Goal: Task Accomplishment & Management: Contribute content

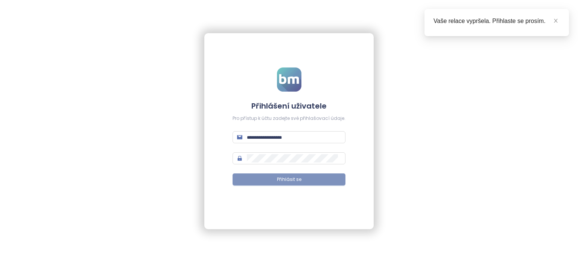
type input "**********"
click at [285, 180] on span "Přihlásit se" at bounding box center [289, 179] width 24 height 7
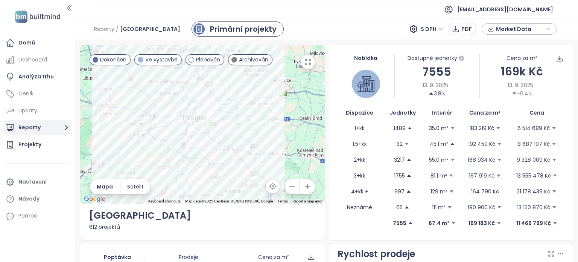
click at [29, 128] on button "Reporty" at bounding box center [37, 127] width 67 height 15
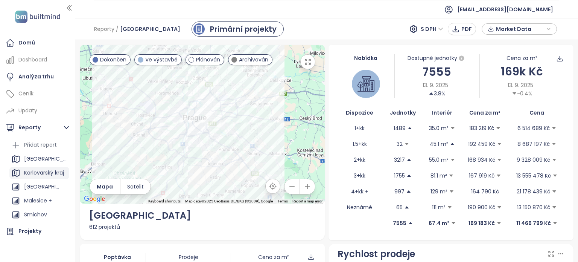
click at [28, 172] on div "Karlovarský kraj" at bounding box center [44, 172] width 40 height 9
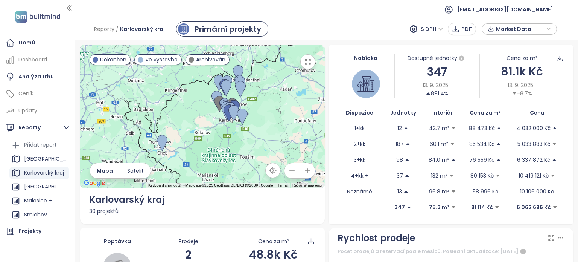
click at [308, 171] on icon "button" at bounding box center [308, 171] width 8 height 8
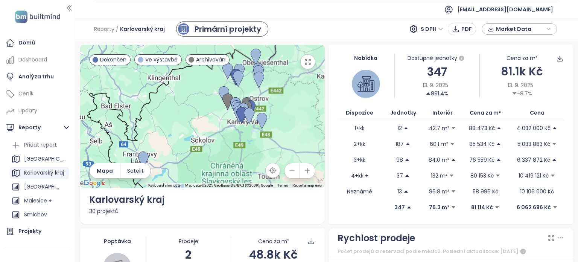
click at [308, 171] on icon "button" at bounding box center [308, 171] width 8 height 8
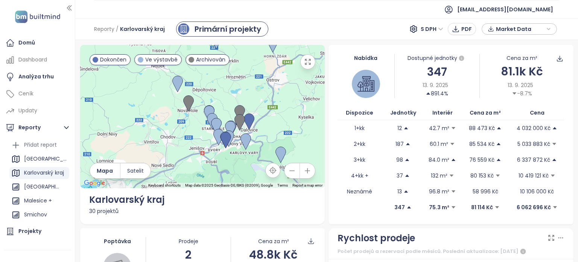
drag, startPoint x: 287, startPoint y: 146, endPoint x: 234, endPoint y: 159, distance: 54.7
click at [234, 159] on div at bounding box center [202, 116] width 245 height 143
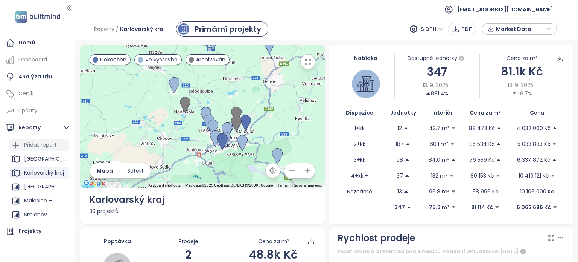
click at [33, 141] on div "Přidat report" at bounding box center [40, 144] width 33 height 9
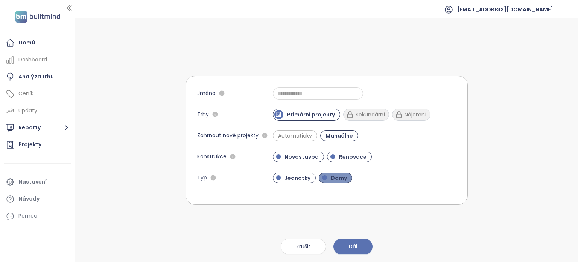
click at [335, 174] on span "Domy" at bounding box center [339, 178] width 24 height 8
click at [356, 243] on span "Dál" at bounding box center [353, 246] width 8 height 8
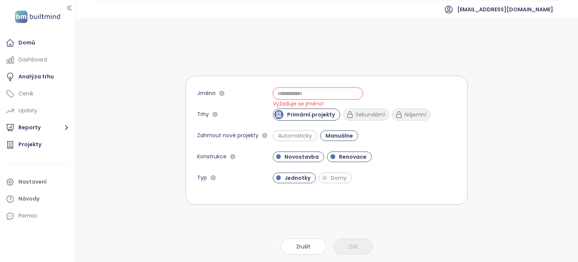
click at [320, 94] on input "Jméno" at bounding box center [318, 93] width 90 height 12
type input "**"
click at [353, 247] on span "Dál" at bounding box center [353, 246] width 8 height 8
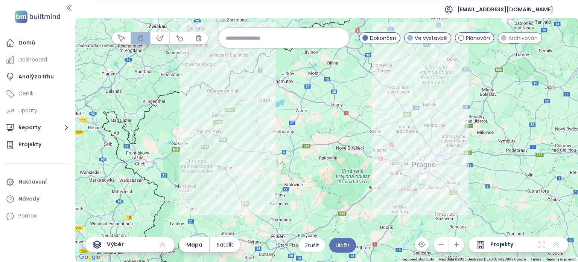
click at [460, 239] on button "button" at bounding box center [456, 244] width 15 height 15
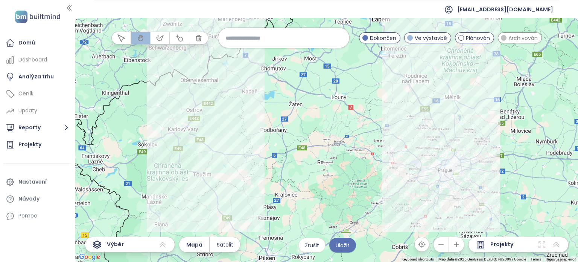
click at [460, 239] on button "button" at bounding box center [456, 244] width 15 height 15
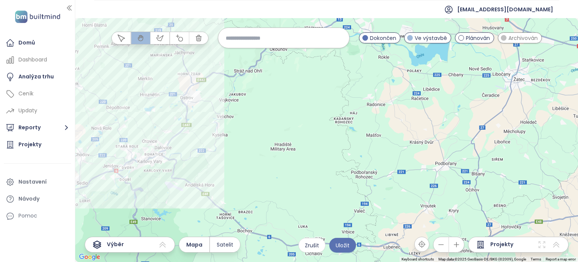
drag, startPoint x: 124, startPoint y: 110, endPoint x: 431, endPoint y: 167, distance: 312.6
click at [431, 167] on div at bounding box center [326, 140] width 503 height 244
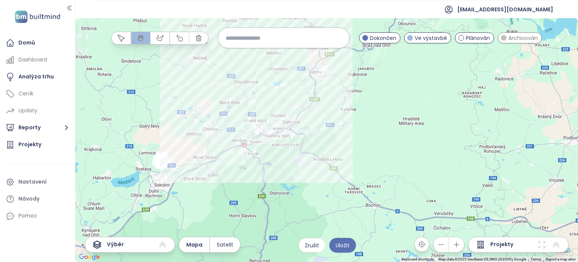
drag, startPoint x: 256, startPoint y: 153, endPoint x: 374, endPoint y: 119, distance: 122.3
click at [374, 119] on div at bounding box center [326, 140] width 503 height 244
click at [459, 244] on icon "button" at bounding box center [457, 244] width 5 height 5
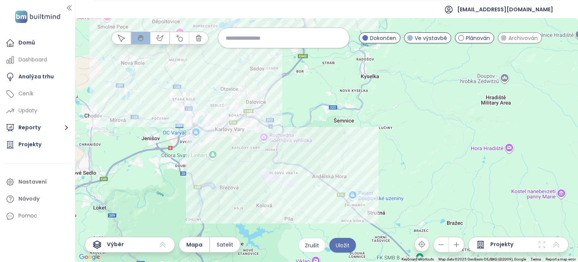
click at [459, 244] on icon "button" at bounding box center [457, 244] width 5 height 5
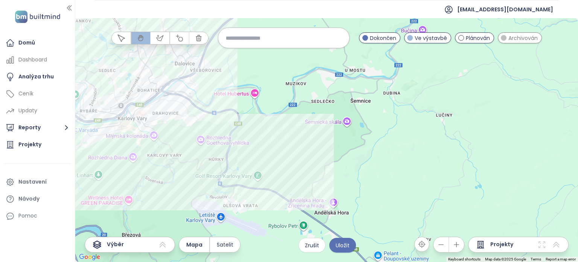
click at [441, 241] on icon "button" at bounding box center [442, 245] width 8 height 8
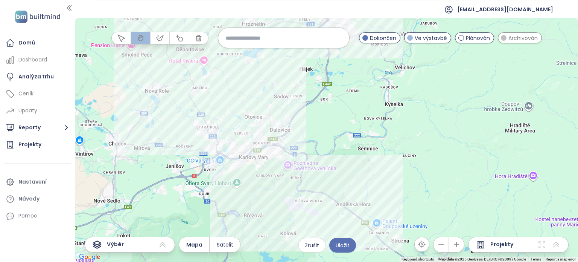
drag, startPoint x: 318, startPoint y: 107, endPoint x: 342, endPoint y: 133, distance: 36.3
click at [342, 133] on div at bounding box center [326, 140] width 503 height 244
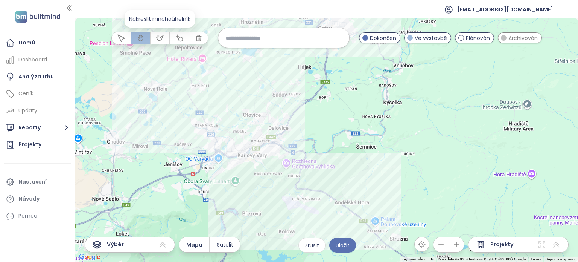
click at [160, 39] on icon "button" at bounding box center [160, 38] width 8 height 8
click at [183, 91] on div at bounding box center [326, 140] width 503 height 244
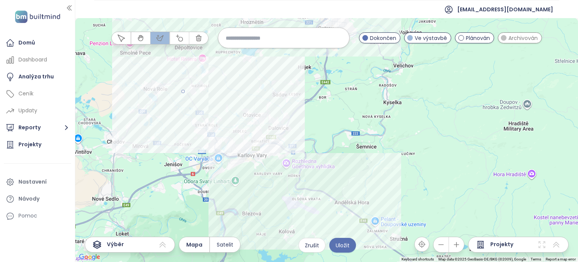
click at [299, 102] on div at bounding box center [326, 140] width 503 height 244
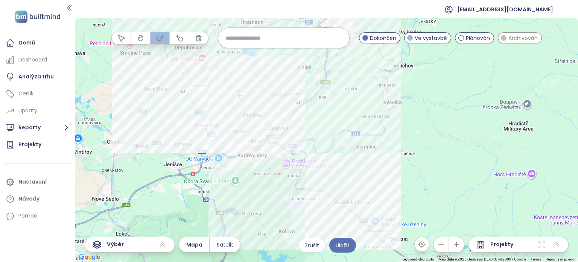
click at [368, 188] on div at bounding box center [326, 140] width 503 height 244
click at [345, 209] on div at bounding box center [326, 140] width 503 height 244
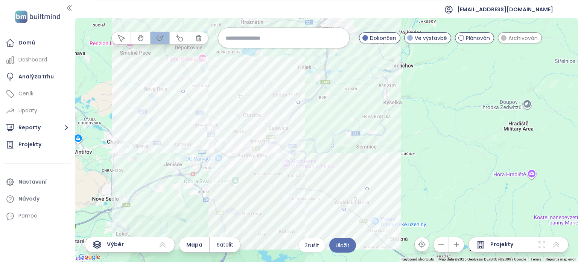
click at [174, 151] on div at bounding box center [326, 140] width 503 height 244
click at [184, 90] on div at bounding box center [326, 140] width 503 height 244
click at [349, 244] on span "Uložit" at bounding box center [343, 245] width 14 height 8
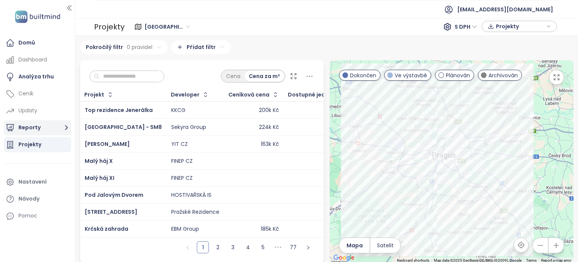
click at [63, 129] on icon "button" at bounding box center [66, 127] width 9 height 9
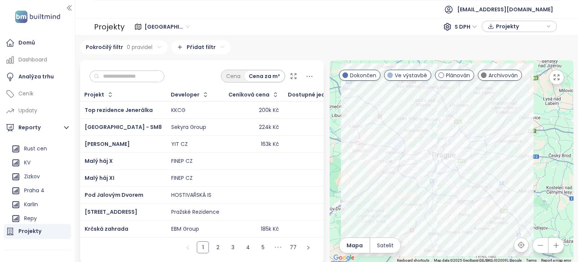
scroll to position [82, 0]
click at [35, 162] on div "KV" at bounding box center [39, 160] width 60 height 12
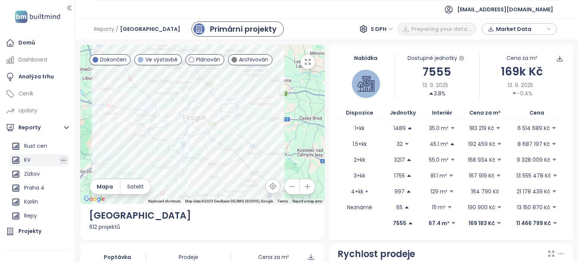
click at [60, 160] on icon "button" at bounding box center [64, 160] width 8 height 8
click at [34, 162] on div "KV Upravit Odstranit" at bounding box center [39, 160] width 60 height 12
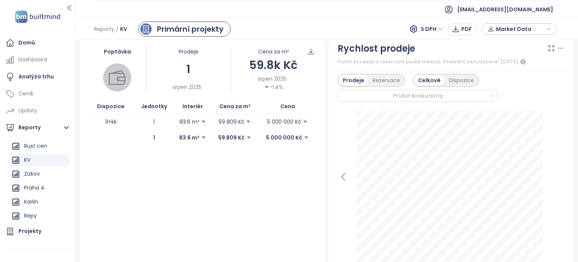
scroll to position [189, 0]
click at [374, 81] on div "Rezervace" at bounding box center [387, 80] width 36 height 11
click at [359, 81] on div "Prodeje" at bounding box center [353, 80] width 28 height 11
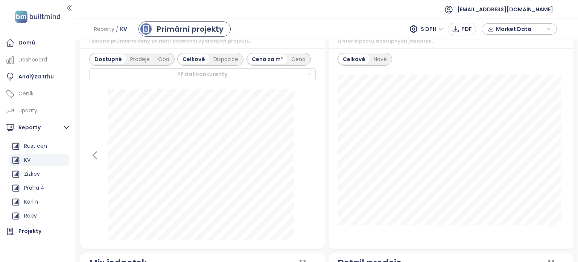
scroll to position [443, 0]
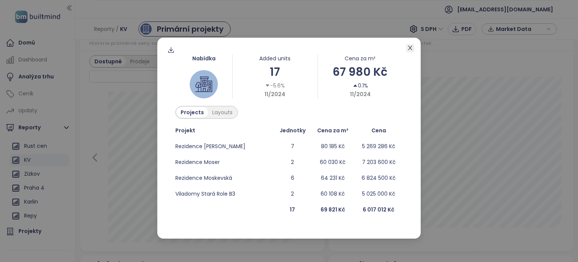
click at [411, 46] on icon "close" at bounding box center [410, 48] width 6 height 6
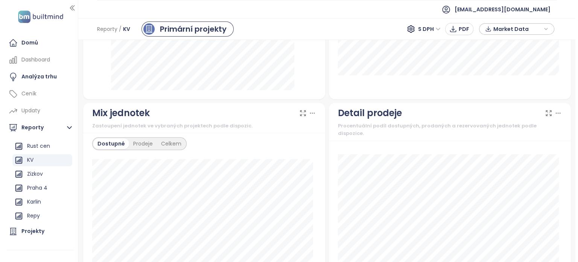
scroll to position [0, 0]
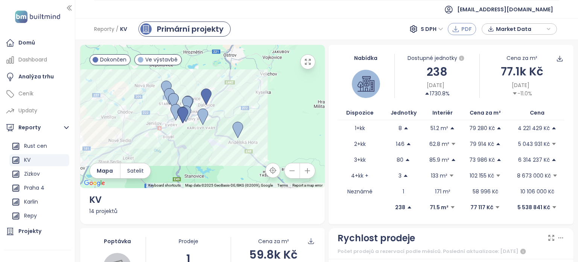
click at [472, 26] on button "PDF" at bounding box center [462, 29] width 28 height 12
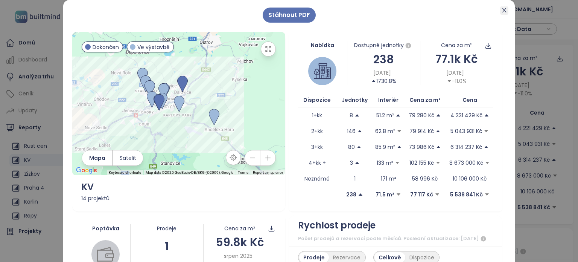
click at [501, 13] on span "Close" at bounding box center [505, 10] width 8 height 8
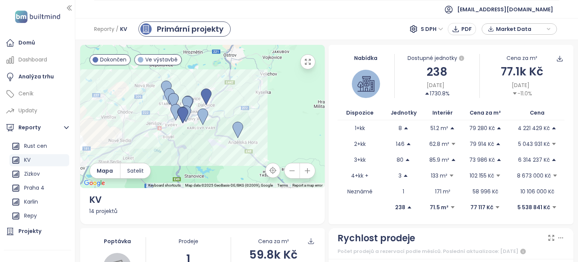
click at [549, 29] on icon "button" at bounding box center [549, 29] width 3 height 2
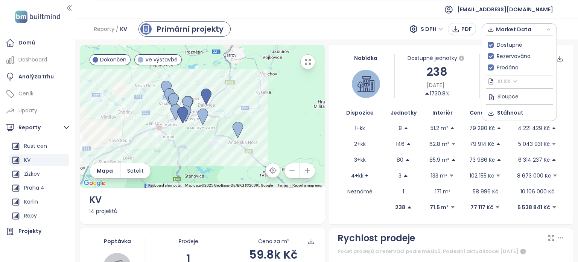
click at [515, 79] on span "XLSX" at bounding box center [508, 81] width 20 height 11
click at [518, 96] on div "XLSX" at bounding box center [523, 96] width 44 height 8
click at [500, 81] on span "XLSX" at bounding box center [508, 81] width 20 height 11
click at [505, 96] on div "XLSX" at bounding box center [523, 96] width 44 height 8
click at [492, 31] on icon "button" at bounding box center [491, 29] width 6 height 11
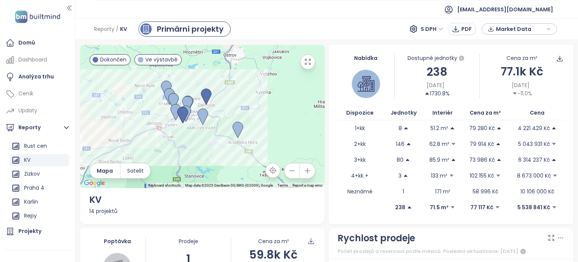
click at [490, 27] on icon "button" at bounding box center [491, 28] width 6 height 11
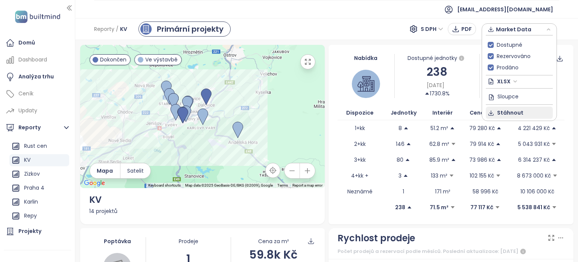
click at [504, 111] on span "Stáhnout" at bounding box center [511, 112] width 26 height 8
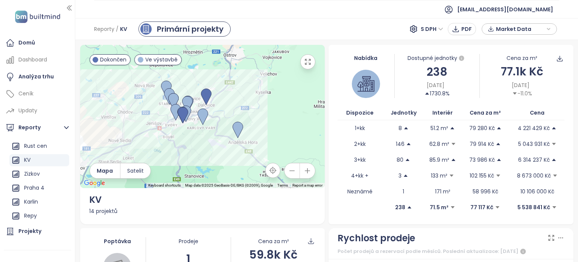
click at [302, 15] on ul "[EMAIL_ADDRESS][DOMAIN_NAME]" at bounding box center [326, 9] width 465 height 18
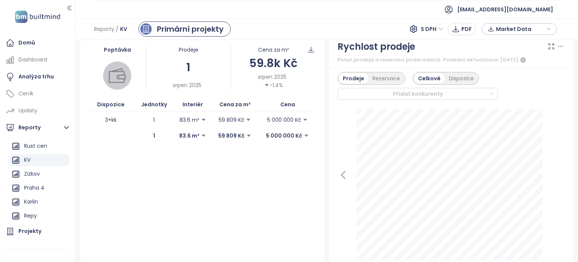
scroll to position [191, 0]
click at [453, 82] on div "Dispozice" at bounding box center [461, 78] width 33 height 11
click at [418, 76] on div "Celkově" at bounding box center [428, 78] width 29 height 11
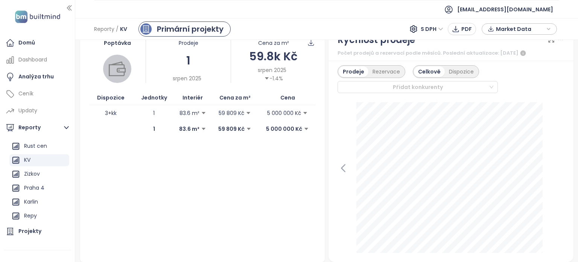
scroll to position [198, 0]
click at [377, 67] on div "Rezervace" at bounding box center [387, 71] width 36 height 11
click at [342, 68] on div "Prodeje" at bounding box center [353, 71] width 28 height 11
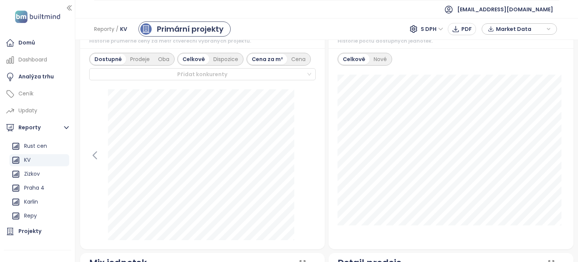
scroll to position [444, 0]
click at [293, 56] on div "Cena" at bounding box center [298, 60] width 23 height 11
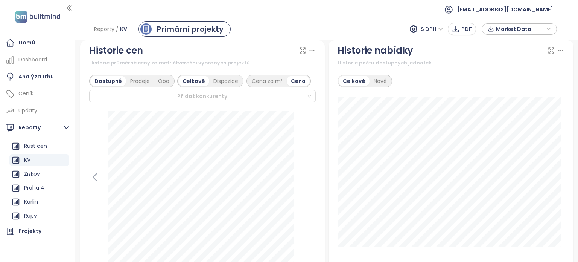
scroll to position [423, 0]
click at [223, 82] on div "Dispozice" at bounding box center [225, 81] width 33 height 11
click at [134, 81] on div "Prodeje" at bounding box center [140, 81] width 28 height 11
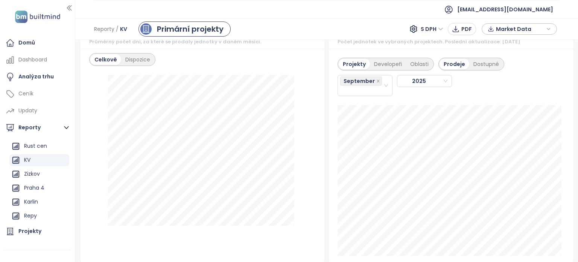
scroll to position [866, 0]
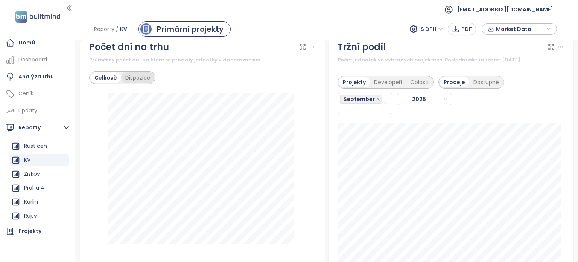
click at [138, 81] on div "Dispozice" at bounding box center [137, 77] width 33 height 11
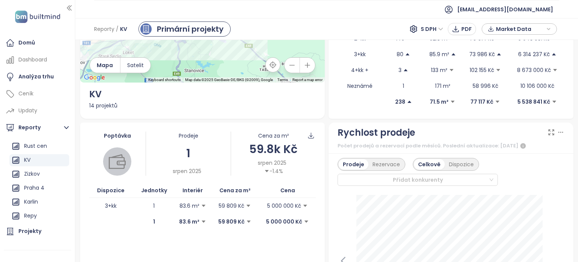
scroll to position [0, 0]
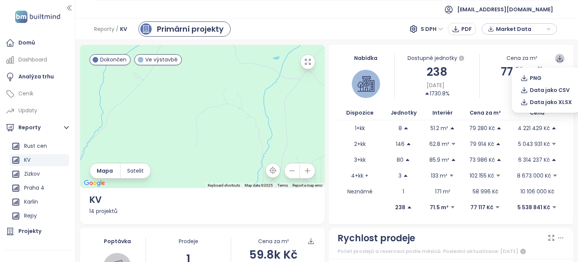
click at [557, 55] on icon at bounding box center [560, 58] width 7 height 7
click at [545, 103] on span "Data jako XLSX" at bounding box center [551, 102] width 42 height 8
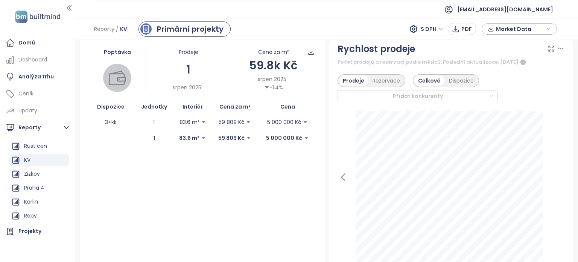
scroll to position [188, 0]
